Goal: Complete application form

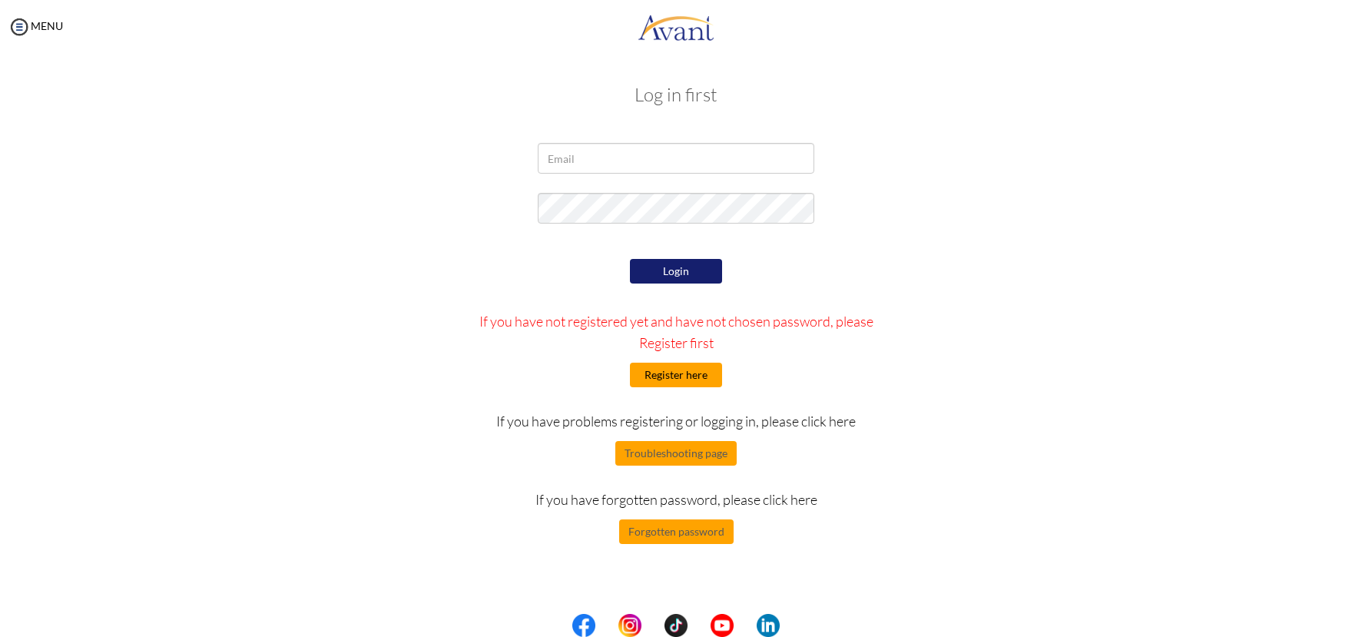
click at [640, 376] on button "Register here" at bounding box center [676, 374] width 92 height 25
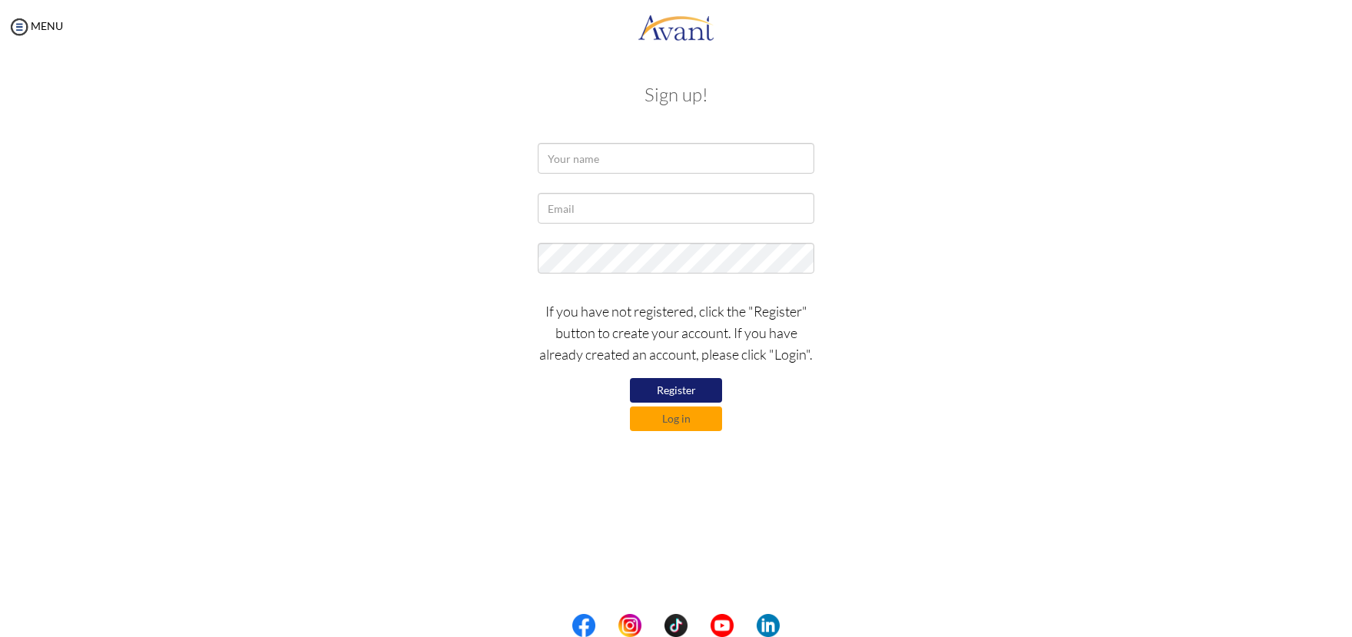
click at [690, 377] on div "If you have not registered, click the "Register" button to create your account.…" at bounding box center [676, 362] width 300 height 138
click at [690, 386] on button "Register" at bounding box center [676, 390] width 92 height 25
click at [620, 152] on input "text" at bounding box center [676, 158] width 276 height 31
type input "Jelen Grace Reyes"
click at [609, 214] on input "text" at bounding box center [676, 208] width 276 height 31
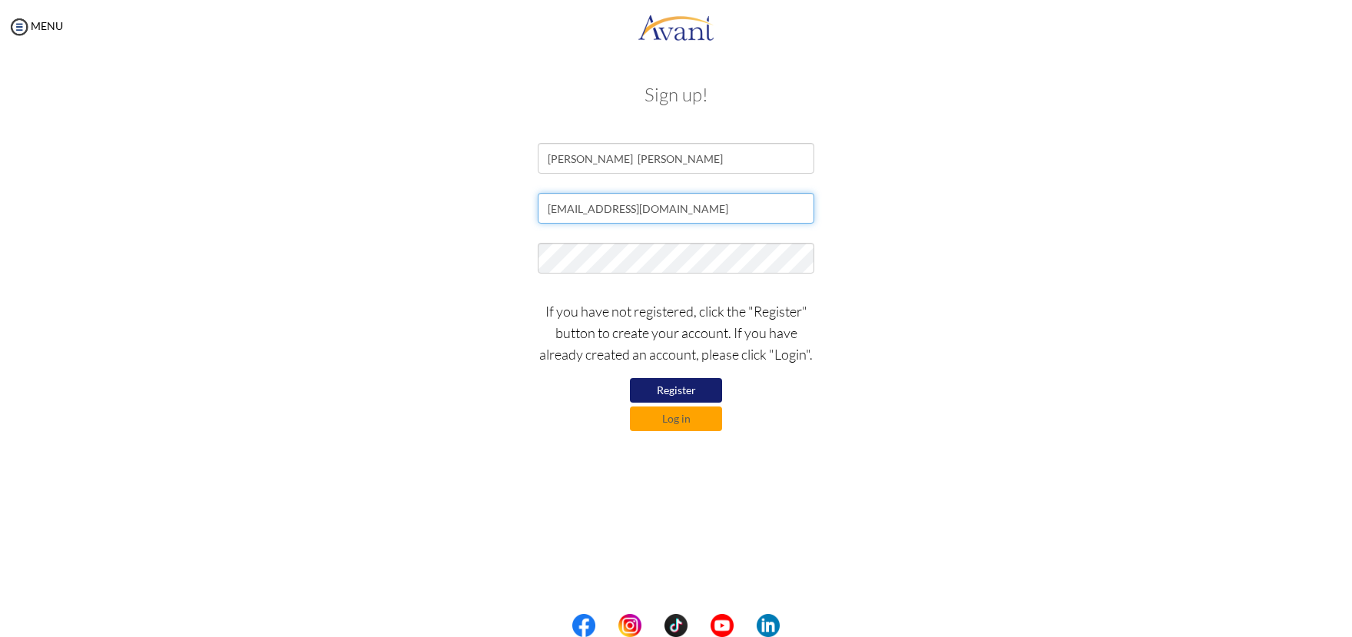
type input "jelengracereyes@yahoo.com.ph"
click at [653, 389] on button "Register" at bounding box center [676, 390] width 92 height 25
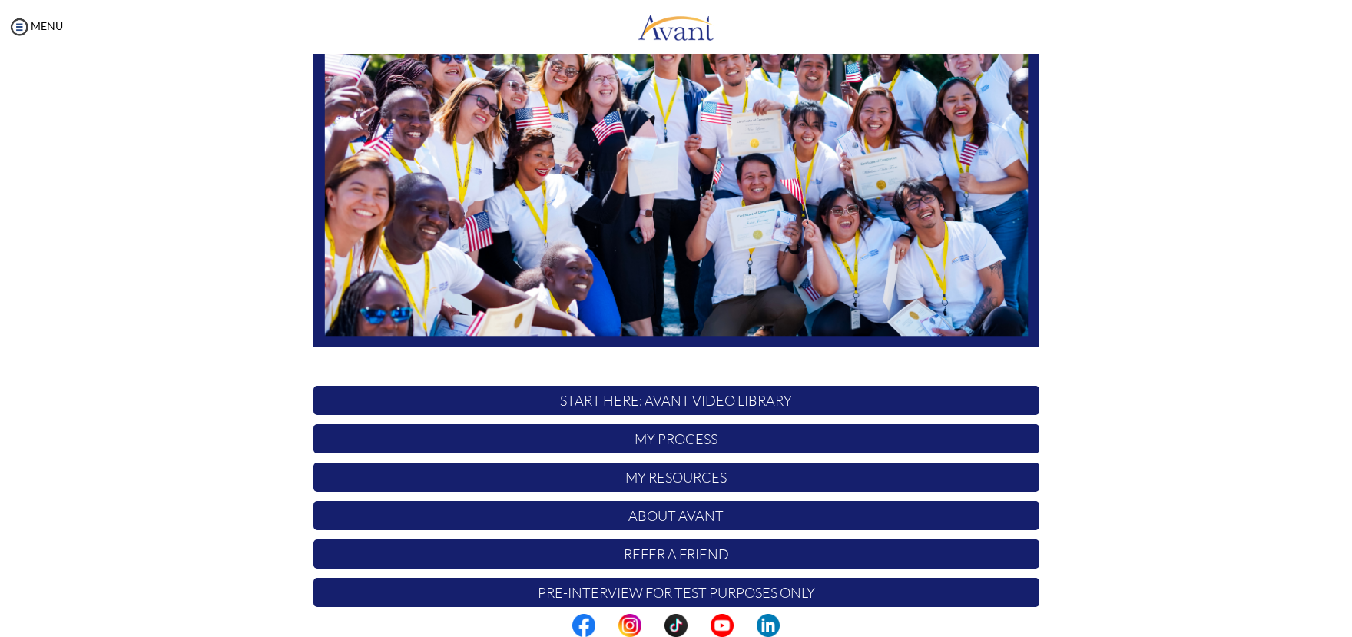
scroll to position [217, 0]
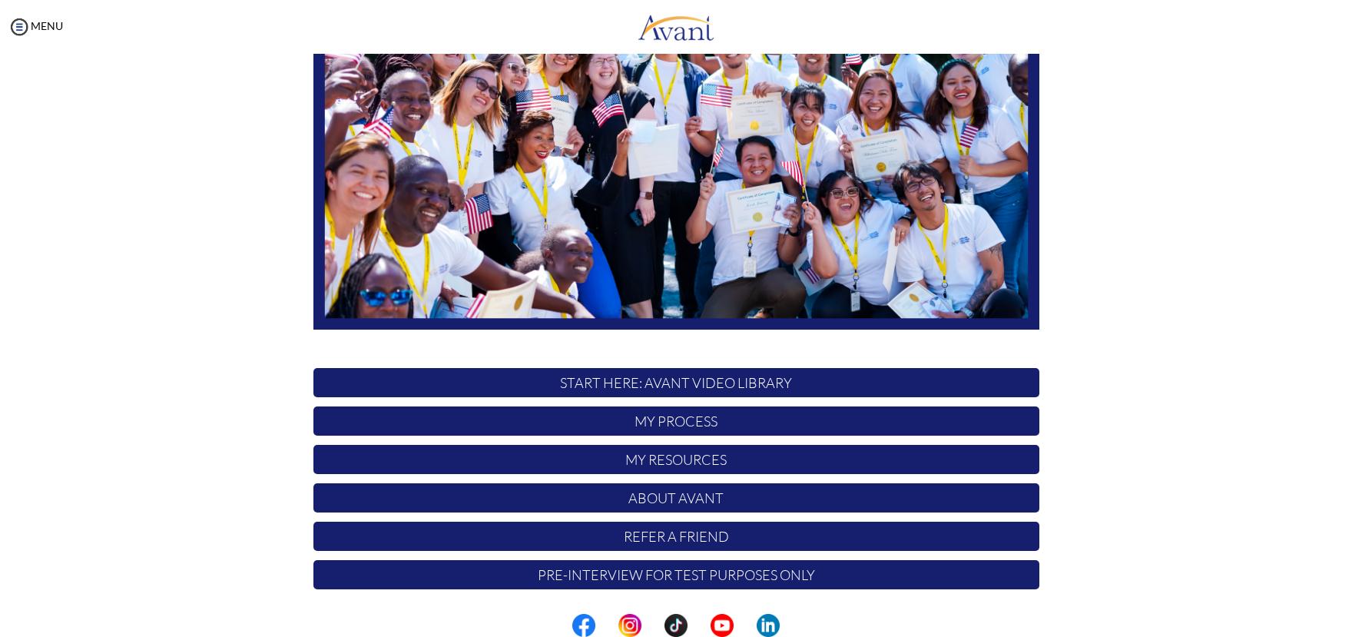
click at [780, 429] on p "My Process" at bounding box center [676, 420] width 726 height 29
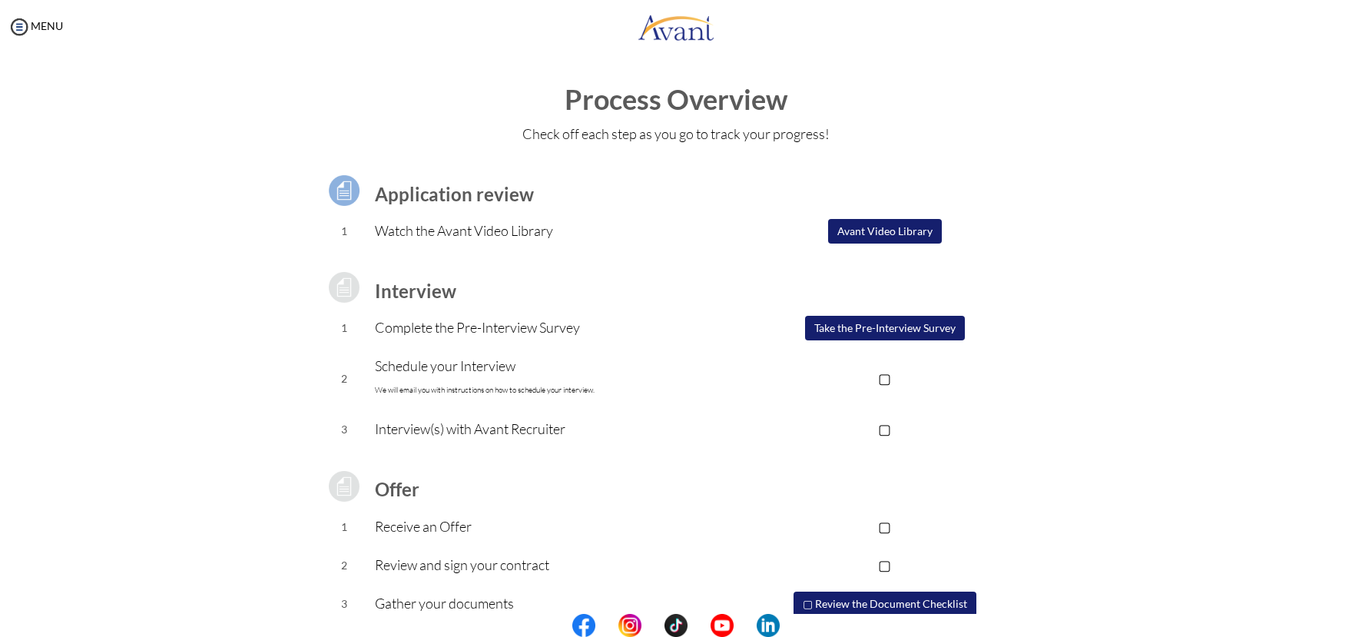
scroll to position [62, 0]
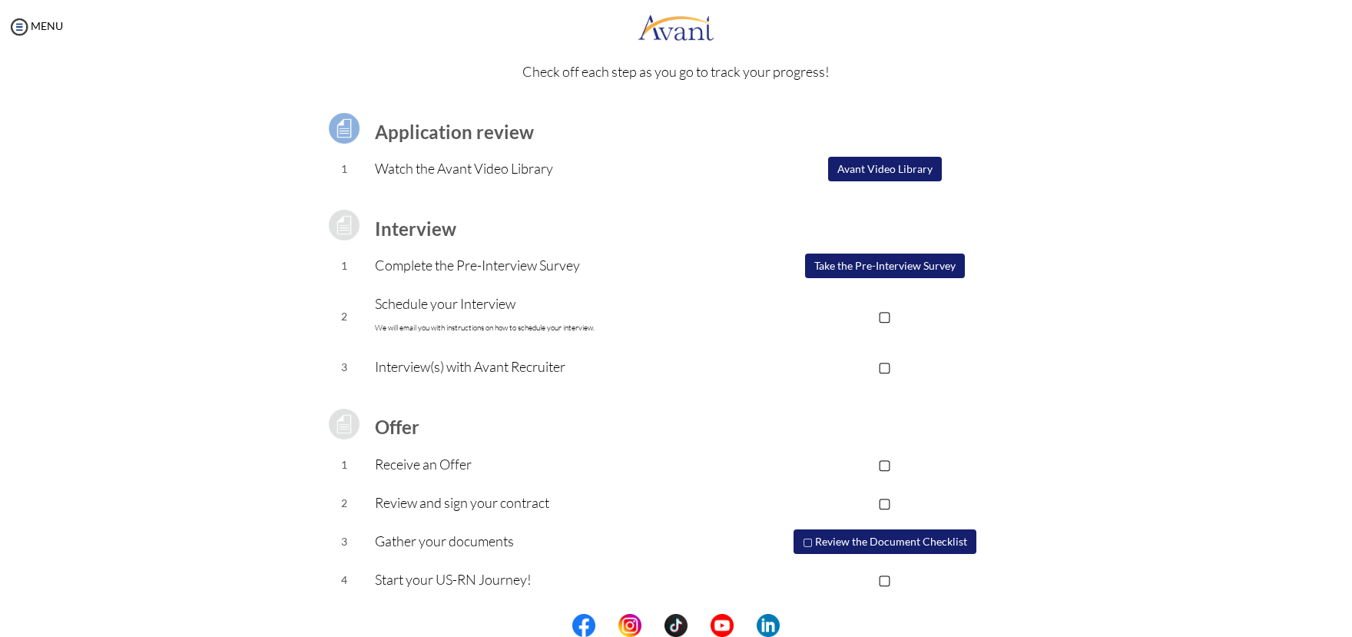
click at [885, 315] on p "▢" at bounding box center [884, 316] width 308 height 22
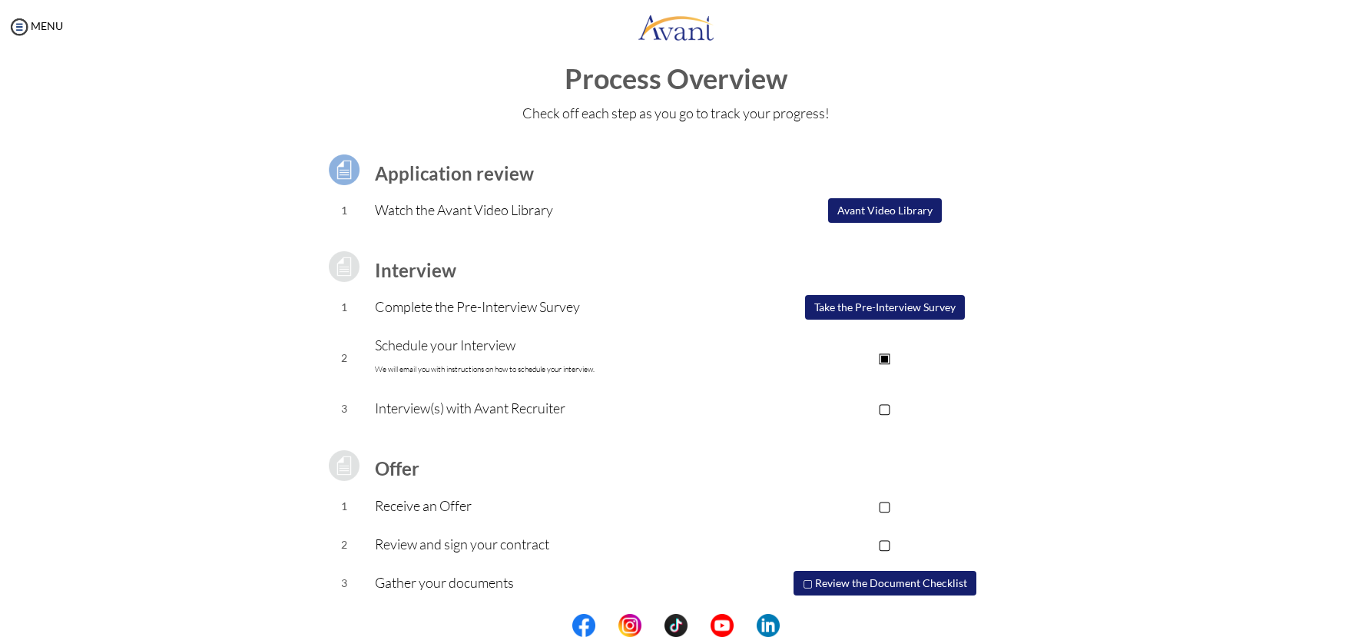
scroll to position [0, 0]
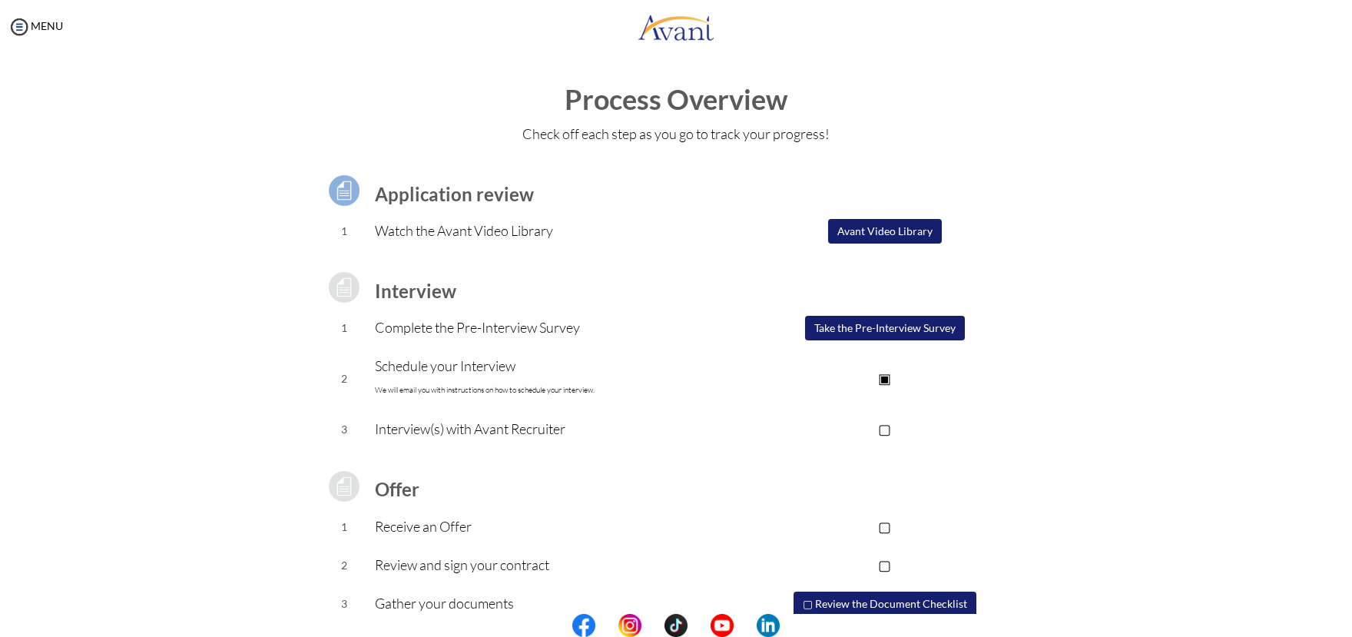
click at [917, 234] on button "Avant Video Library" at bounding box center [885, 231] width 114 height 25
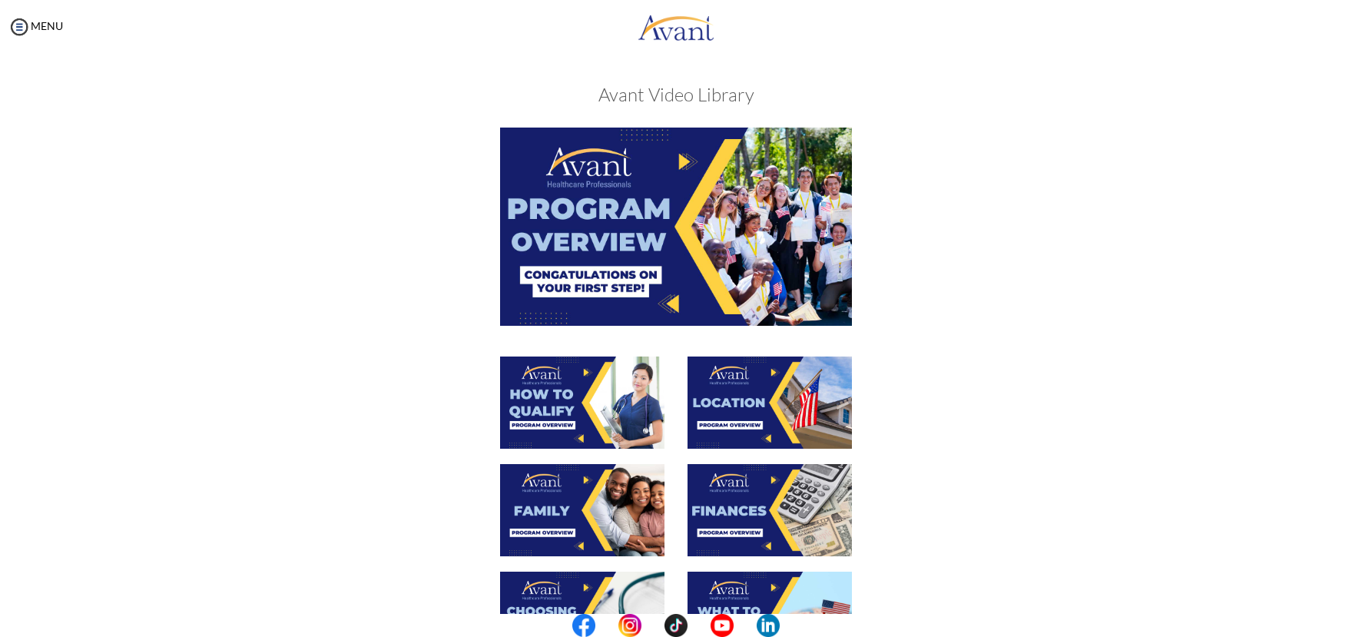
click at [690, 260] on img at bounding box center [676, 225] width 352 height 197
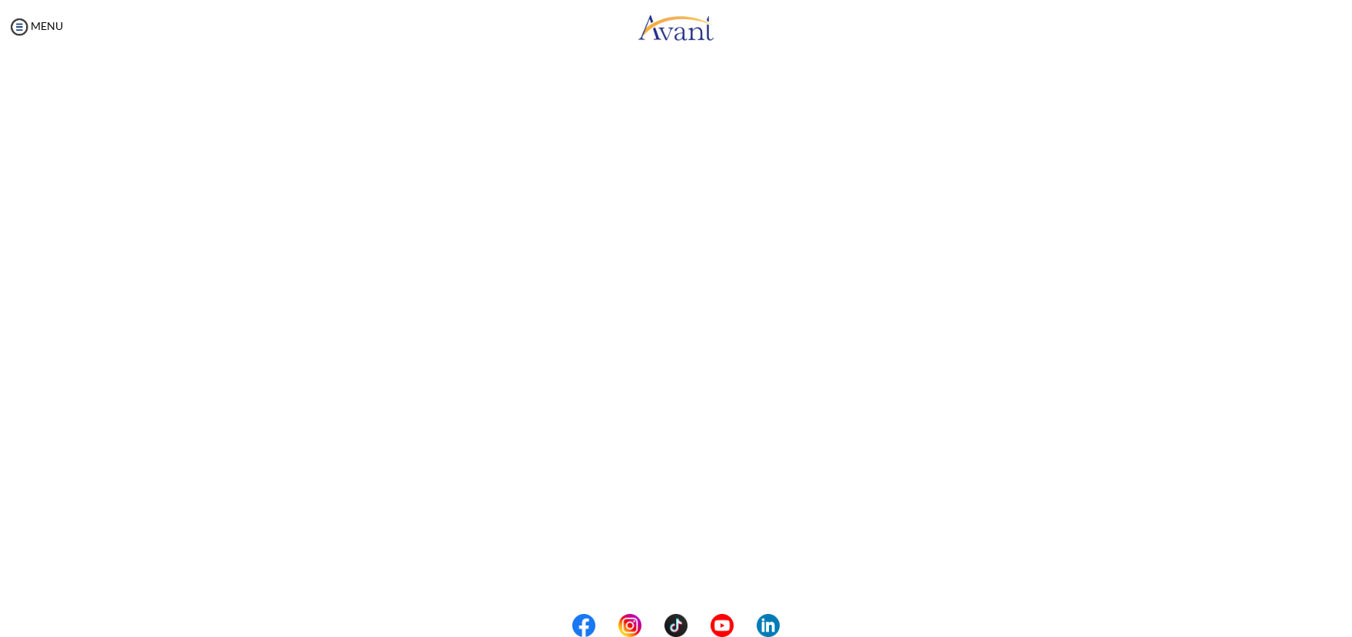
scroll to position [119, 0]
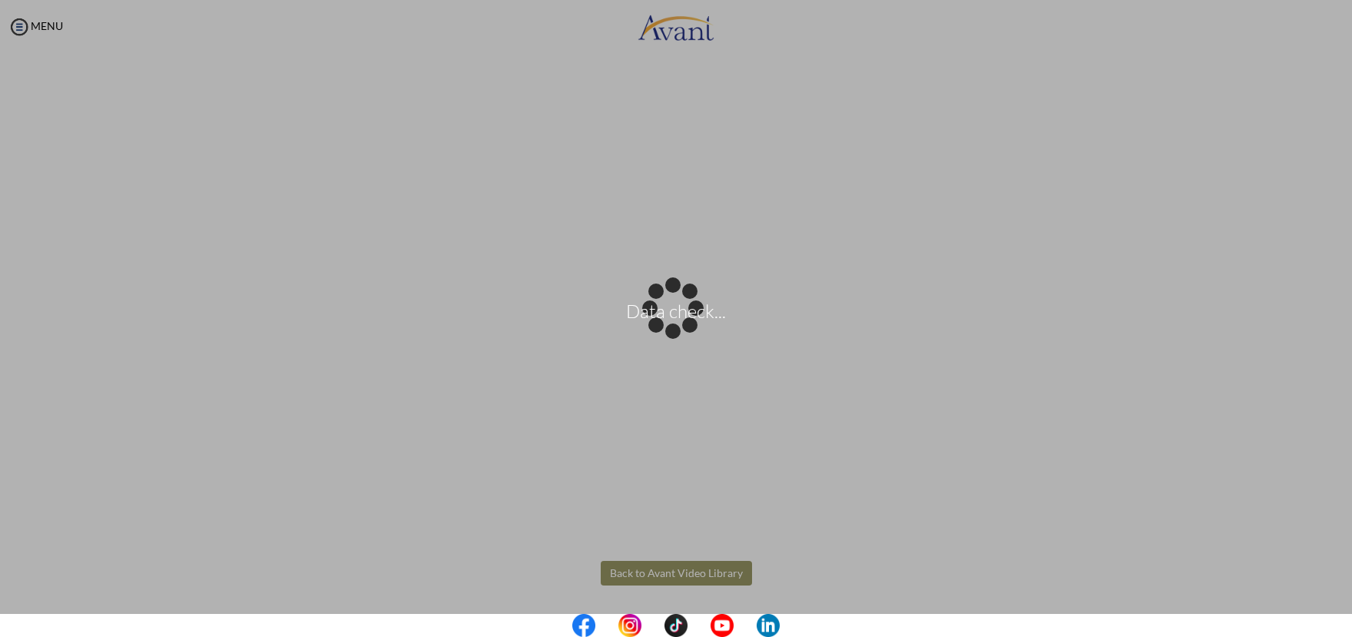
click at [654, 571] on body "Data check... Maintenance break. Please come back in 2 hours. MENU My Status Wh…" at bounding box center [676, 318] width 1352 height 637
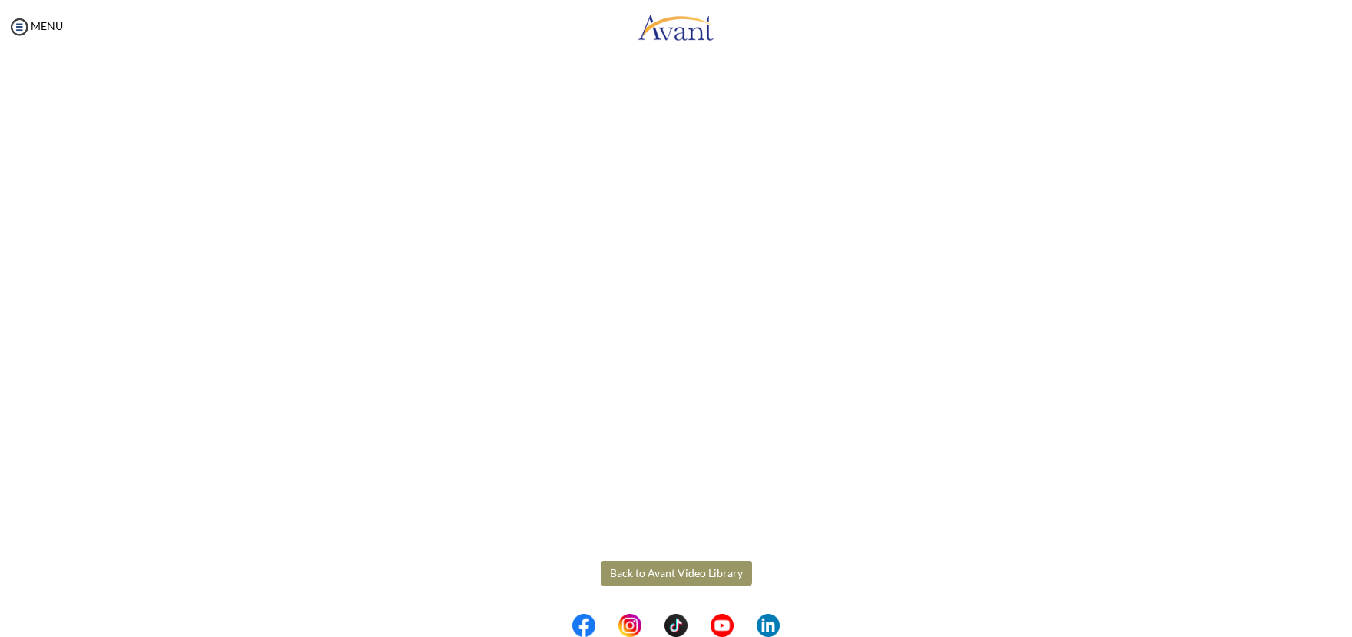
click at [668, 576] on button "Back to Avant Video Library" at bounding box center [676, 573] width 151 height 25
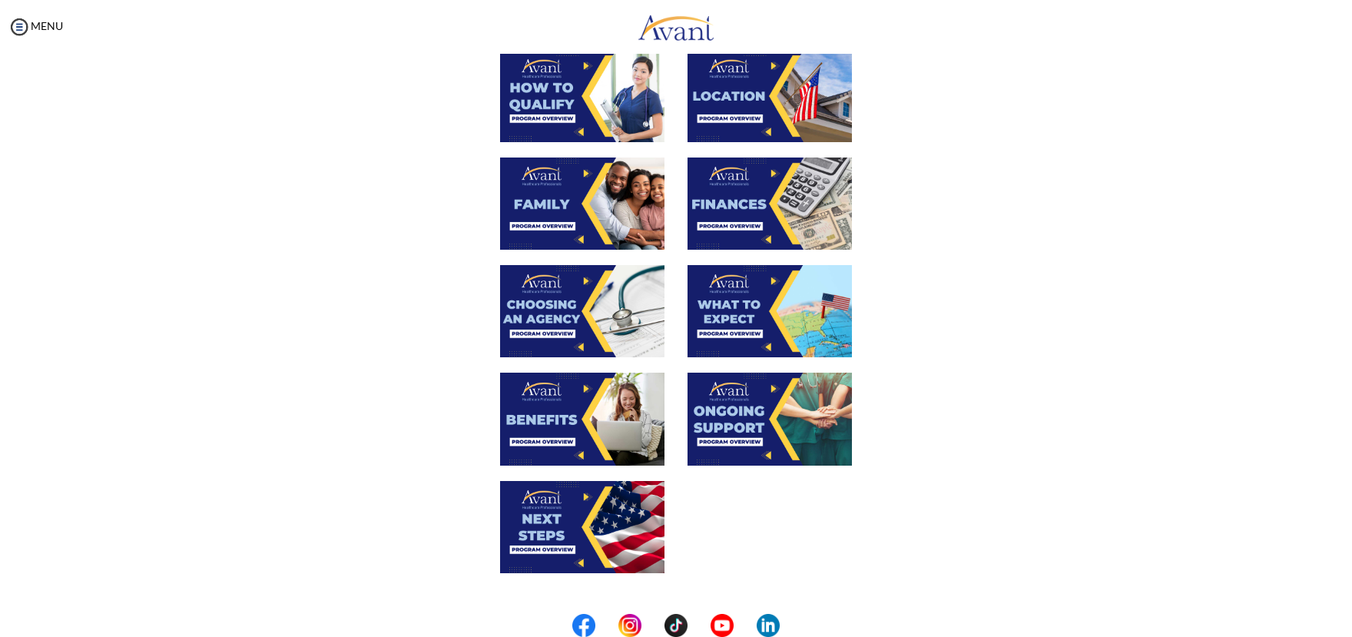
scroll to position [35, 0]
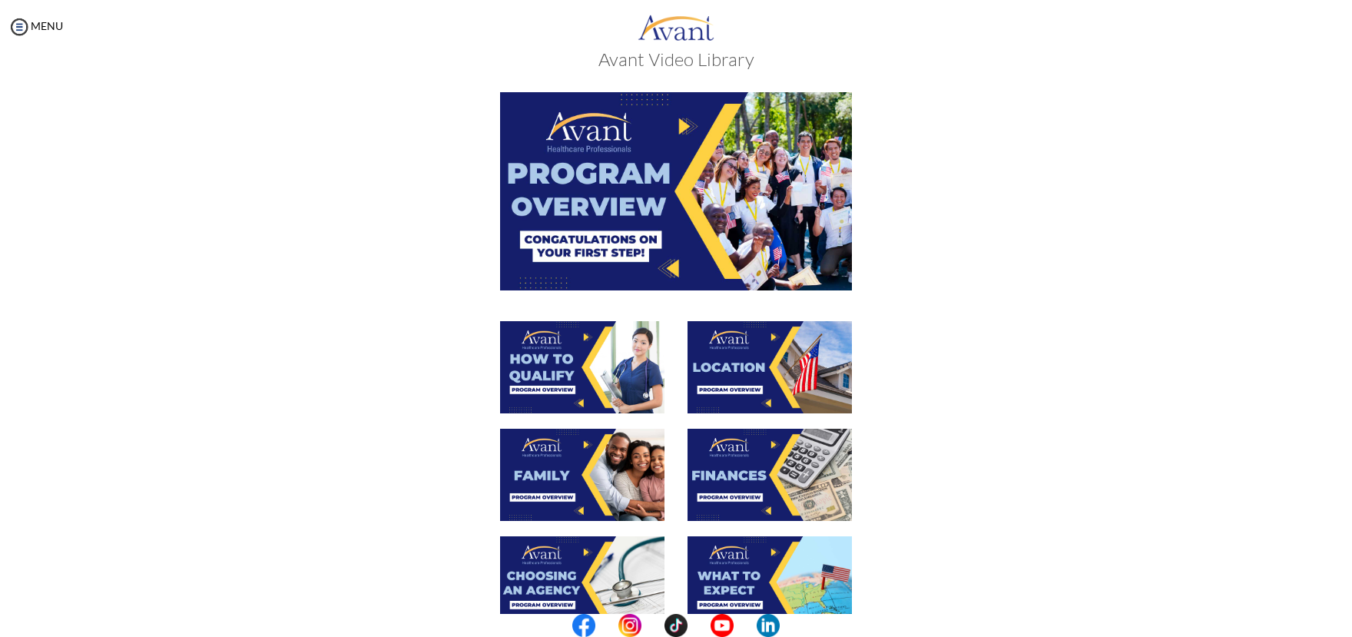
click at [594, 373] on img at bounding box center [582, 367] width 164 height 92
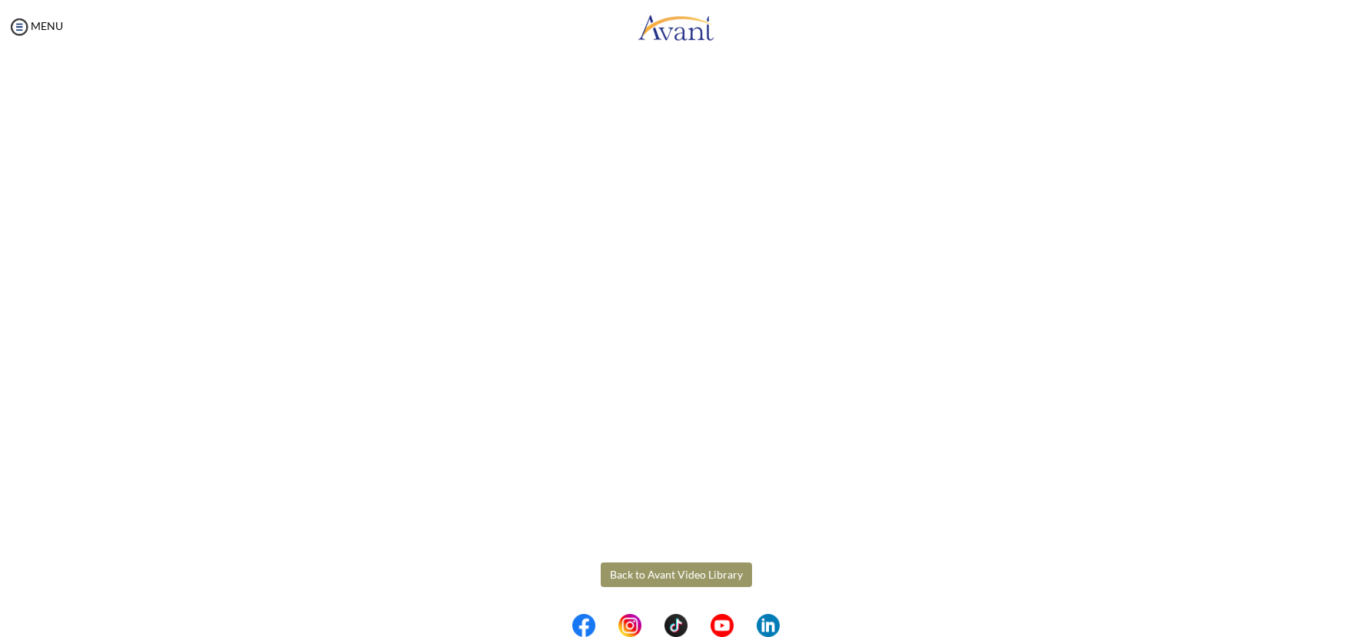
scroll to position [119, 0]
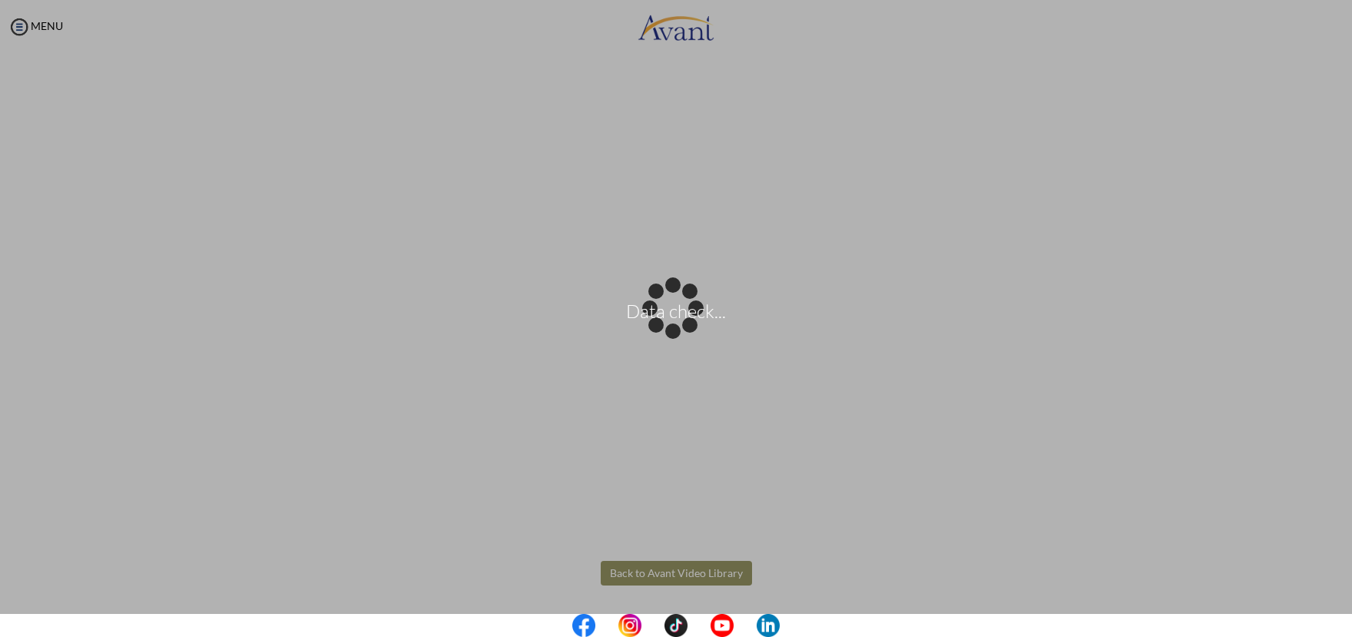
click at [677, 571] on body "Data check... Maintenance break. Please come back in 2 hours. MENU My Status Wh…" at bounding box center [676, 318] width 1352 height 637
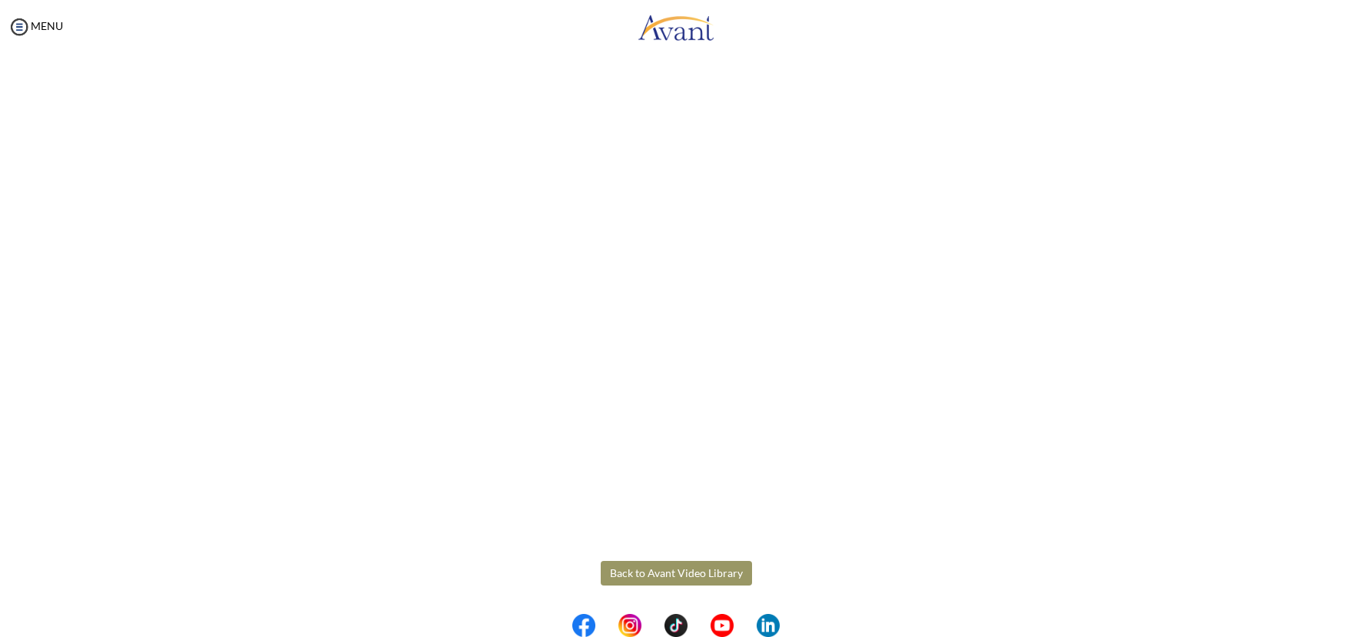
click at [722, 571] on button "Back to Avant Video Library" at bounding box center [676, 573] width 151 height 25
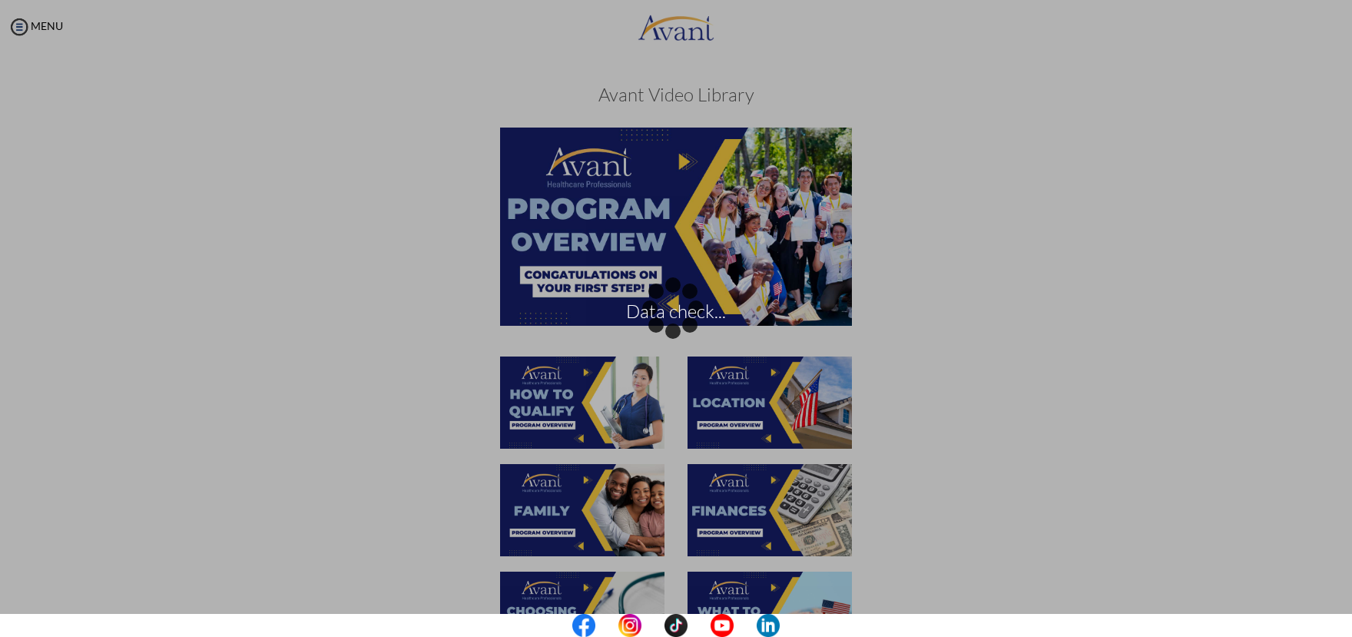
click at [687, 308] on div "Data check..." at bounding box center [676, 319] width 22 height 22
